Goal: Use online tool/utility: Utilize a website feature to perform a specific function

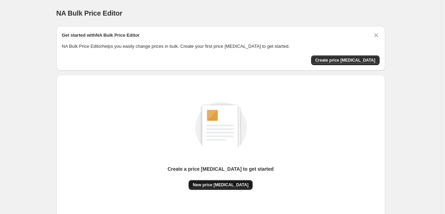
click at [217, 185] on span "New price [MEDICAL_DATA]" at bounding box center [221, 185] width 56 height 6
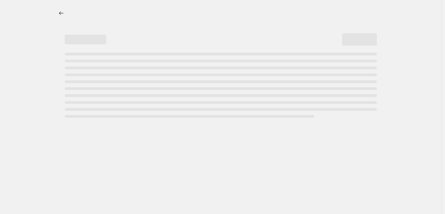
select select "percentage"
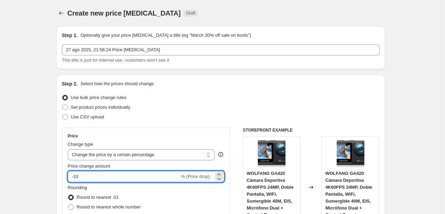
click at [120, 175] on input "-10" at bounding box center [124, 176] width 112 height 11
type input "-1"
type input "-3"
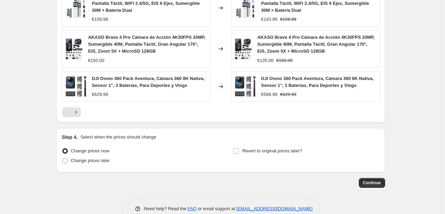
scroll to position [516, 0]
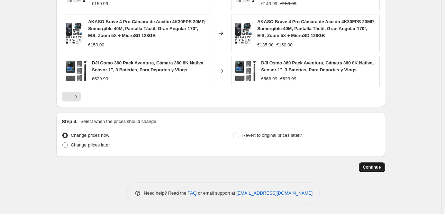
type input "-20"
click at [367, 163] on button "Continue" at bounding box center [371, 167] width 26 height 10
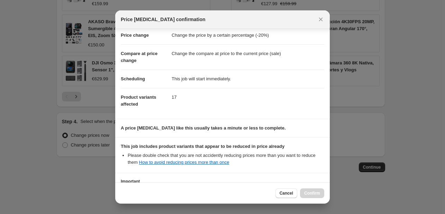
scroll to position [77, 0]
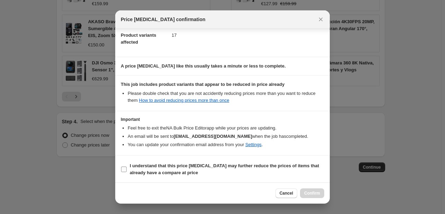
click at [128, 166] on label "I understand that this price [MEDICAL_DATA] may further reduce the prices of it…" at bounding box center [222, 169] width 203 height 17
click at [127, 166] on input "I understand that this price [MEDICAL_DATA] may further reduce the prices of it…" at bounding box center [124, 169] width 6 height 6
checkbox input "true"
click at [321, 192] on button "Confirm" at bounding box center [312, 193] width 24 height 10
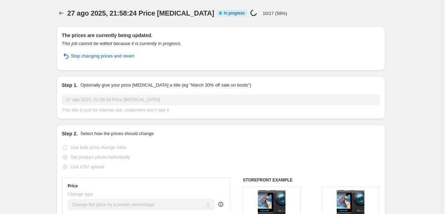
select select "percentage"
